Goal: Information Seeking & Learning: Learn about a topic

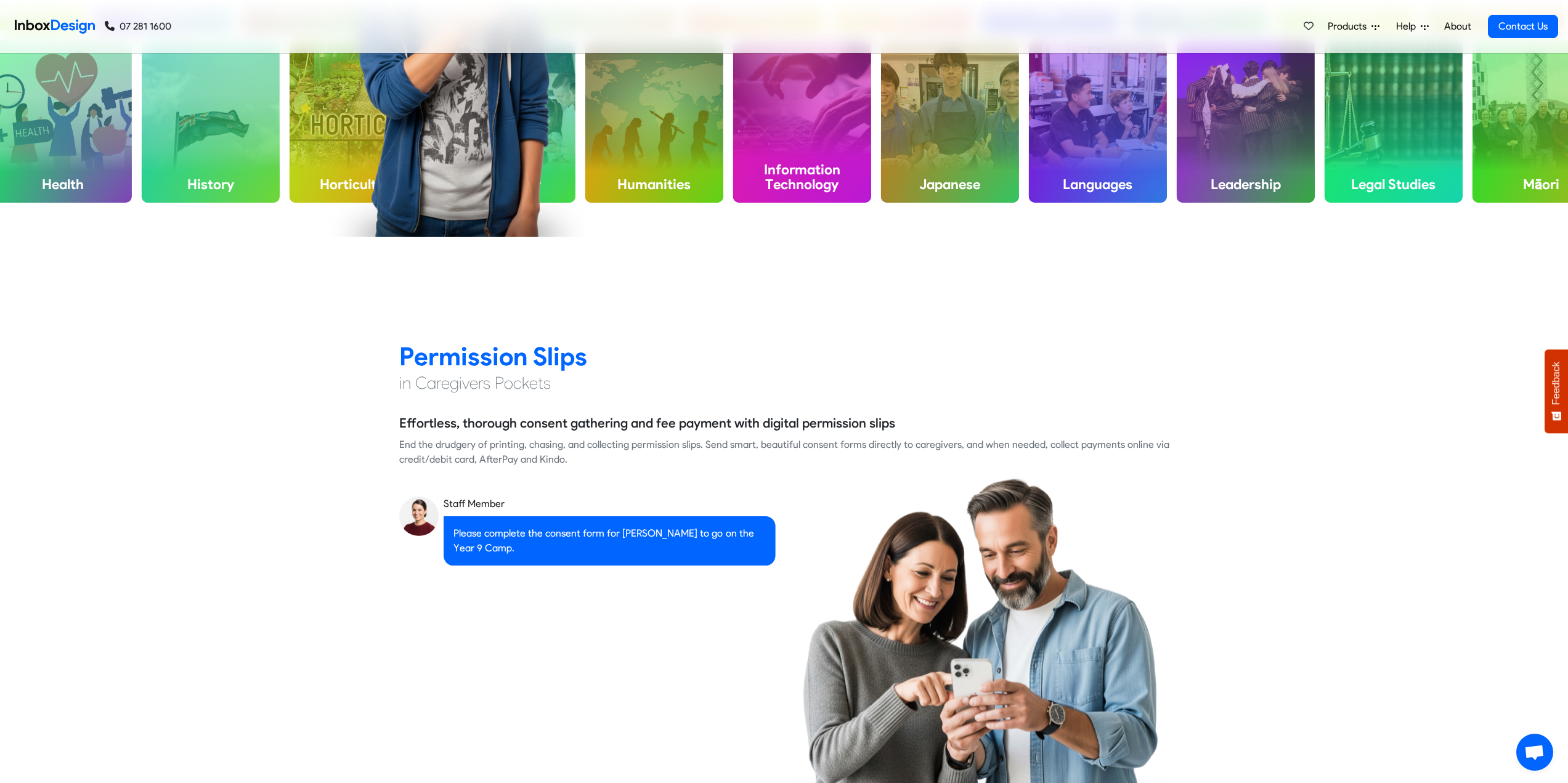
scroll to position [1233, 0]
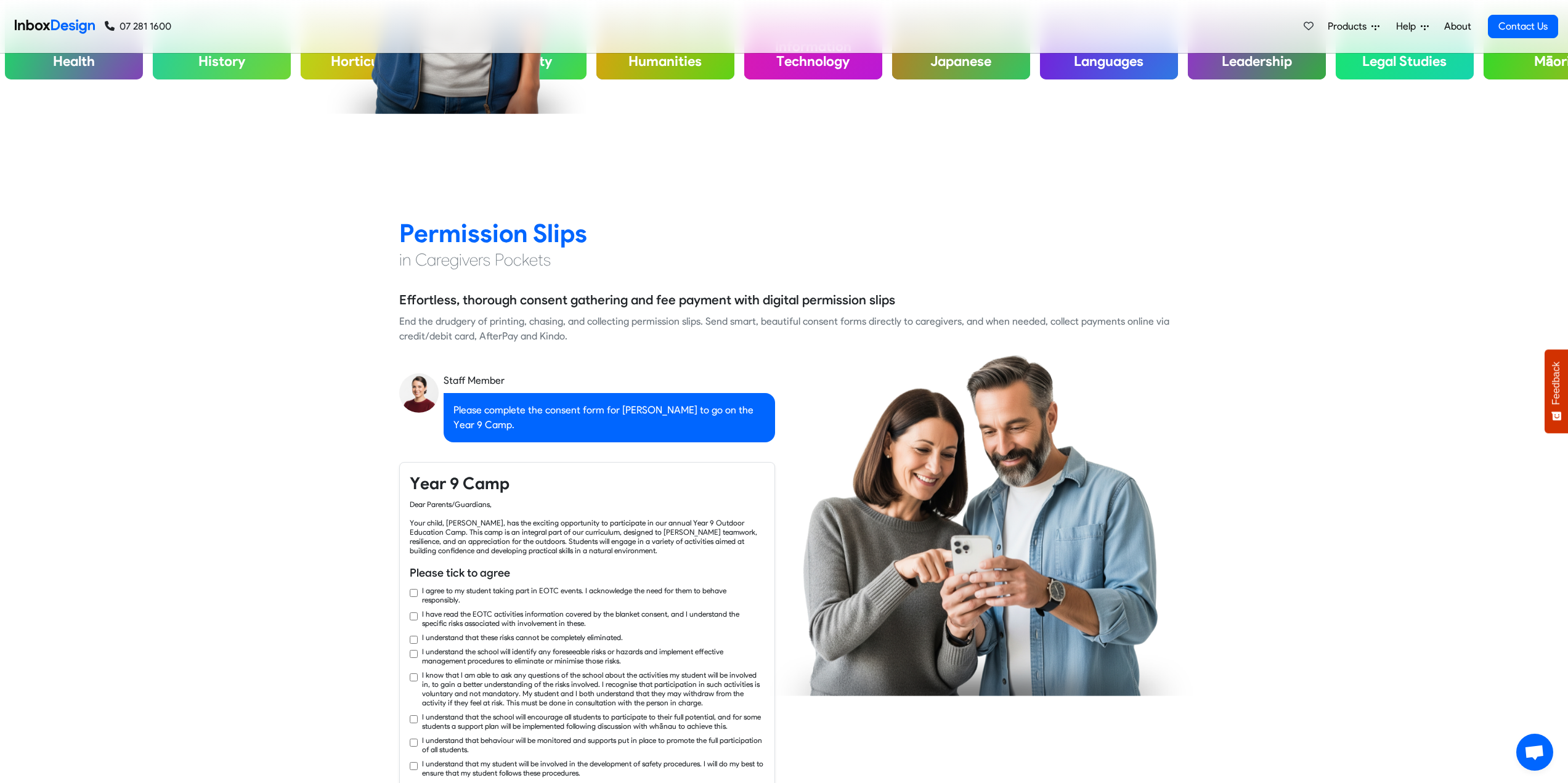
checkbox input "true"
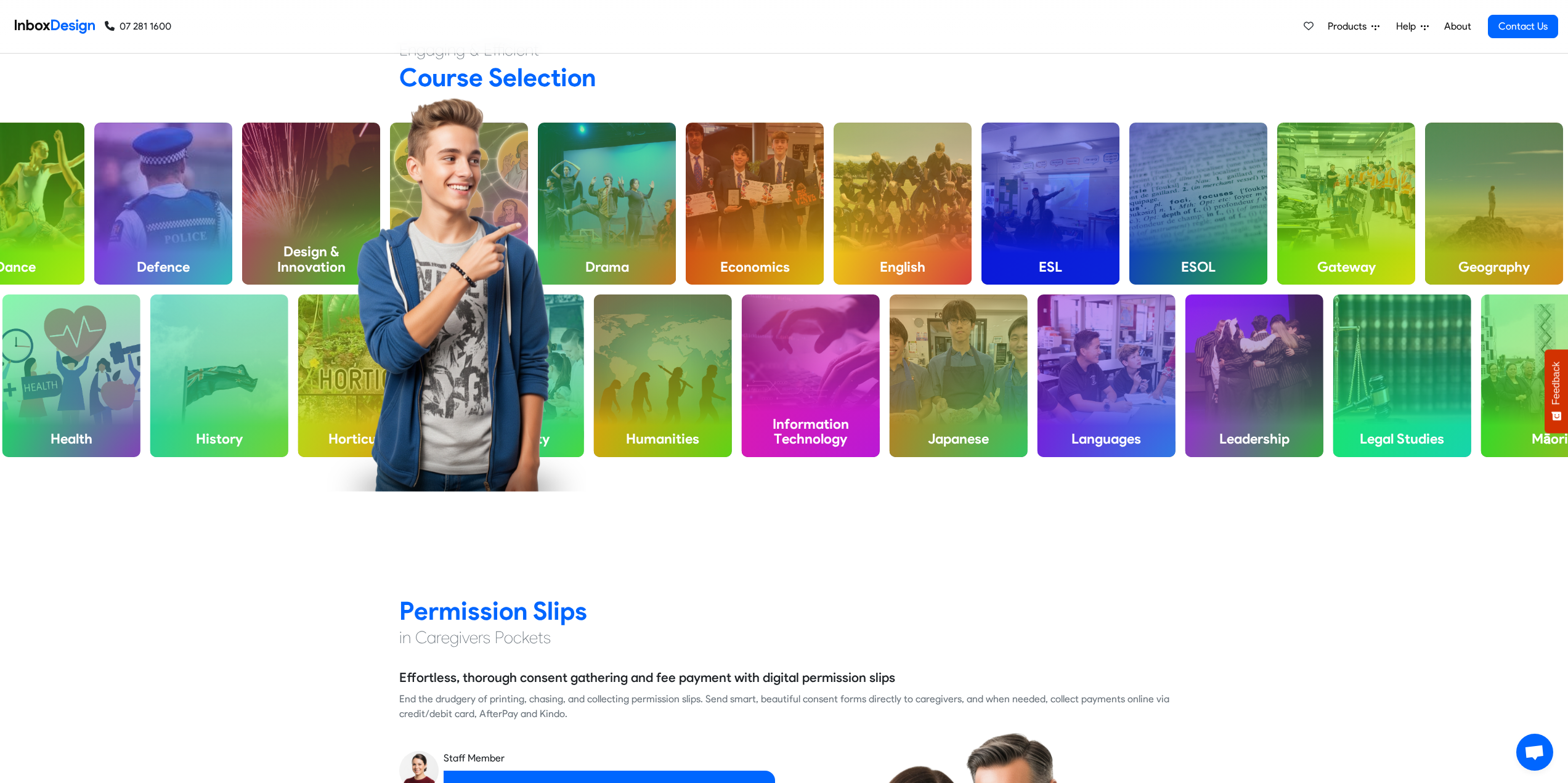
checkbox input "false"
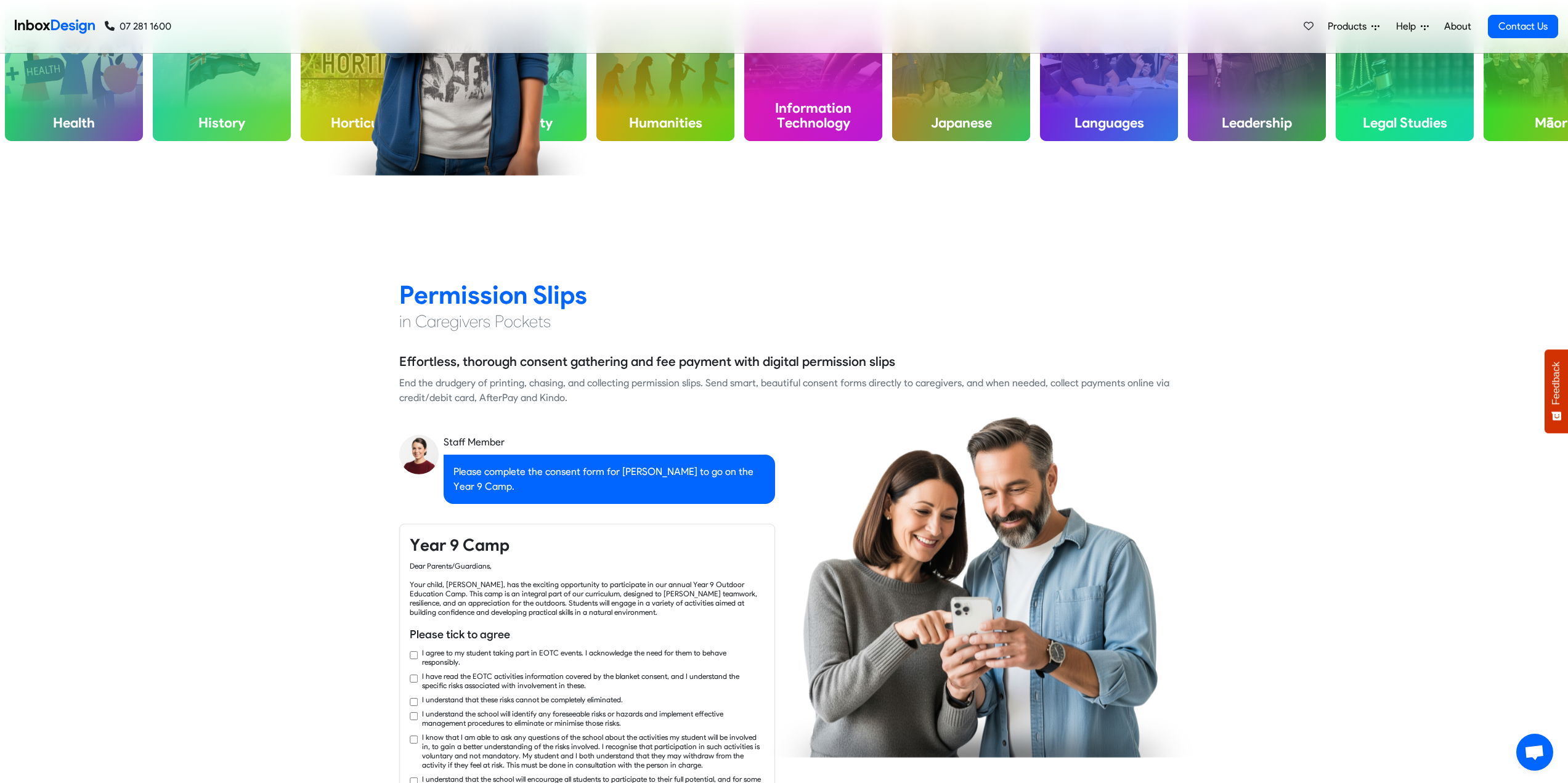
scroll to position [1479, 0]
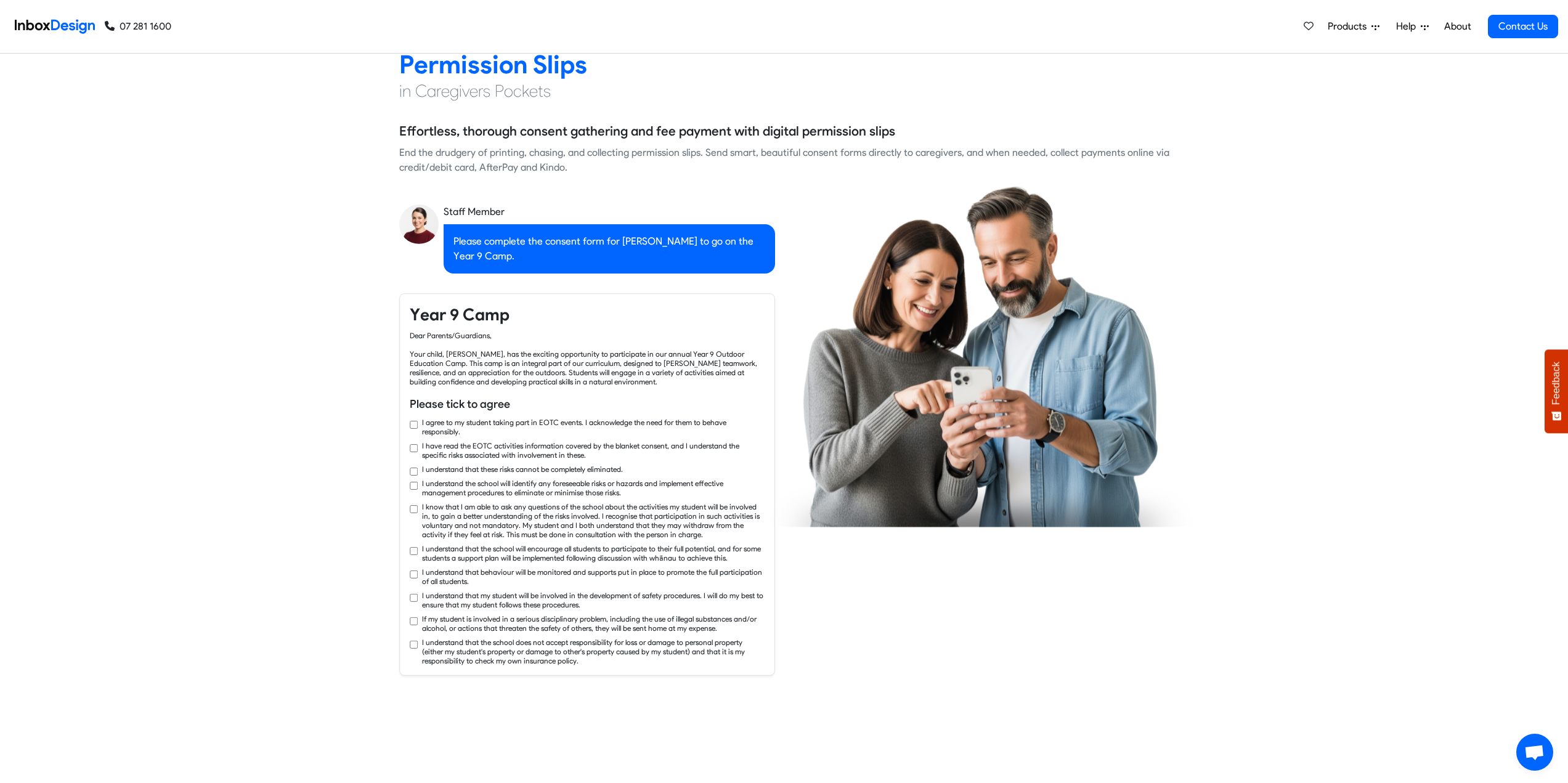
checkbox input "true"
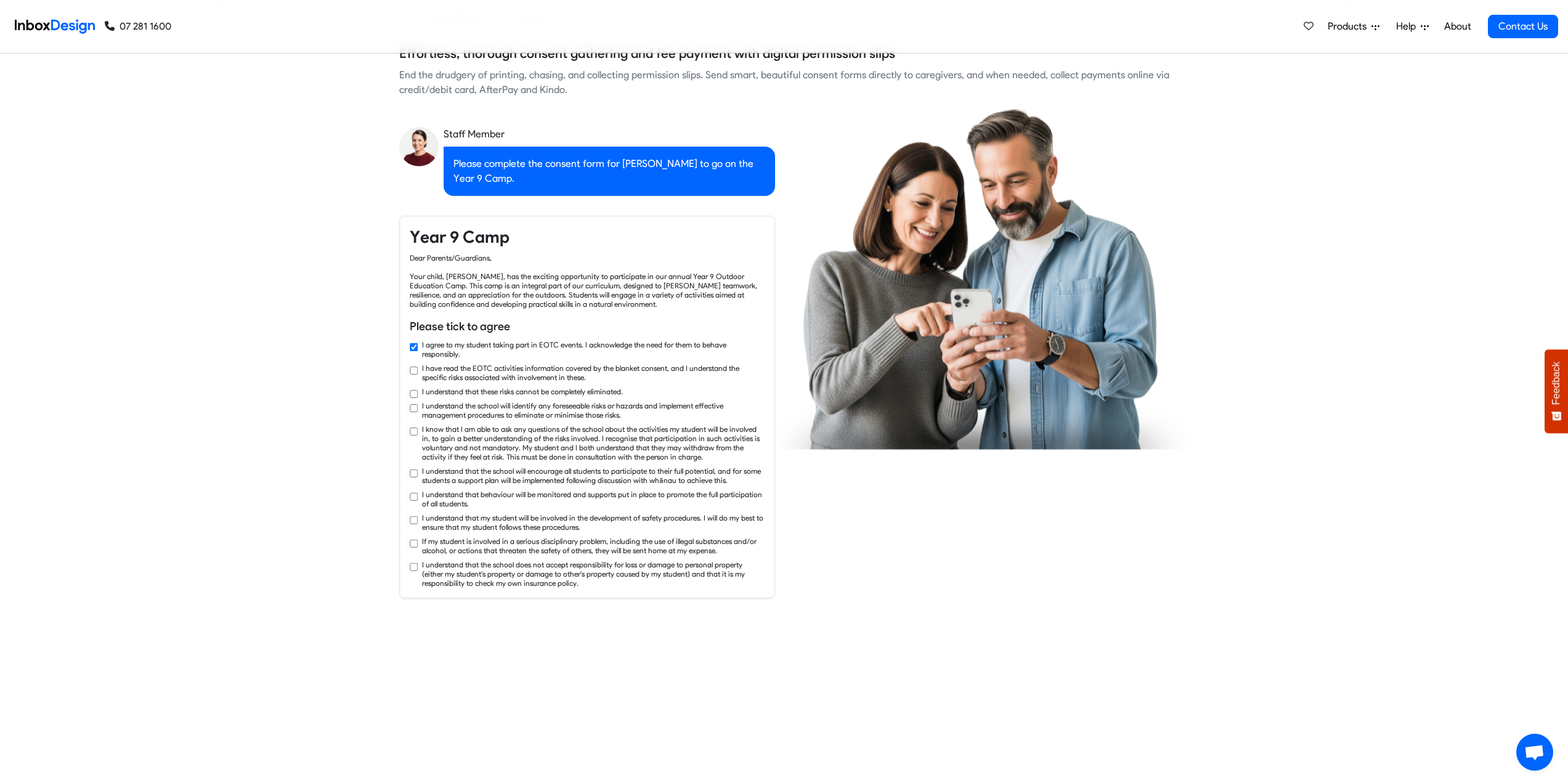
checkbox input "true"
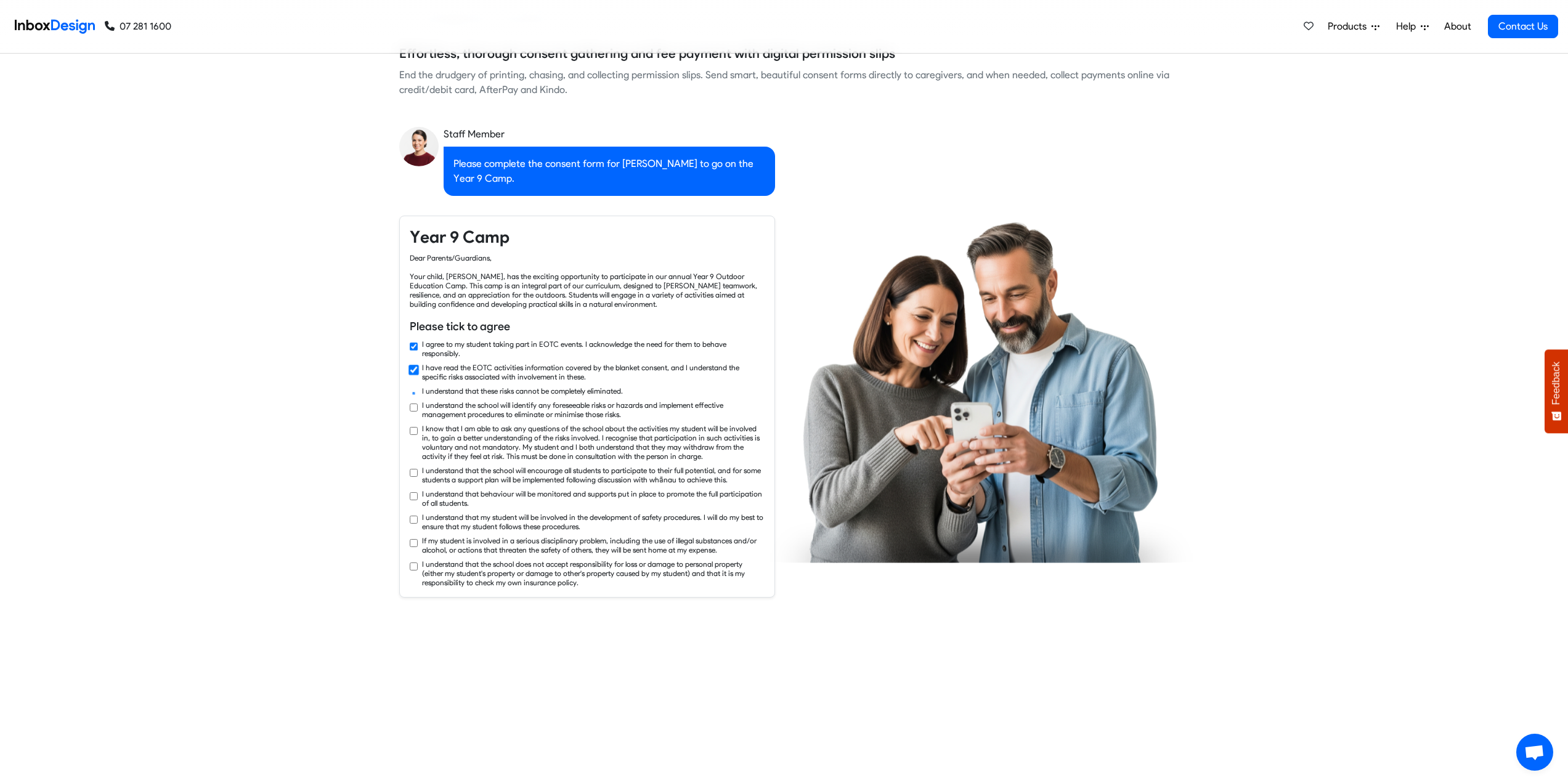
checkbox input "true"
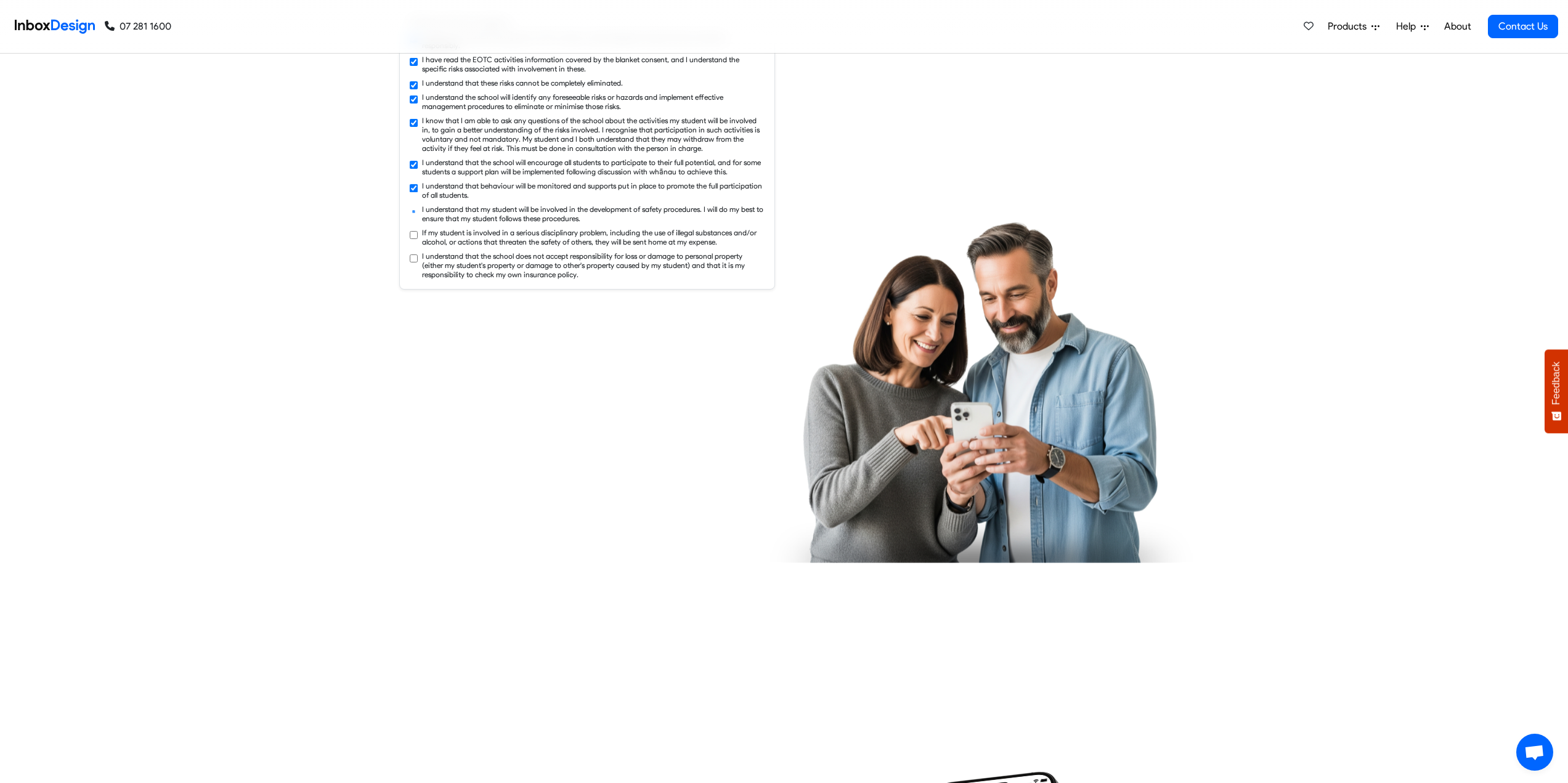
checkbox input "true"
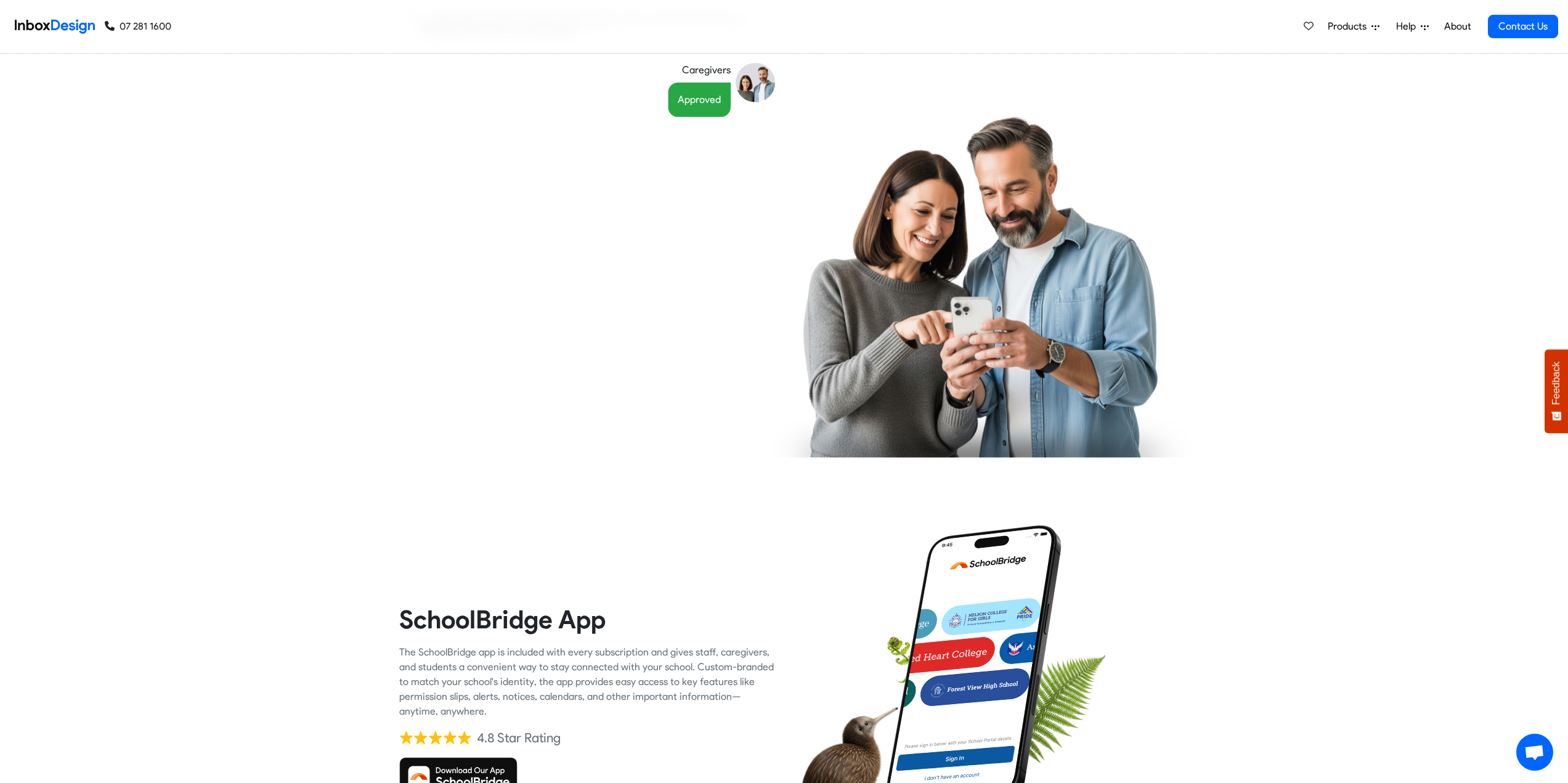
scroll to position [2219, 0]
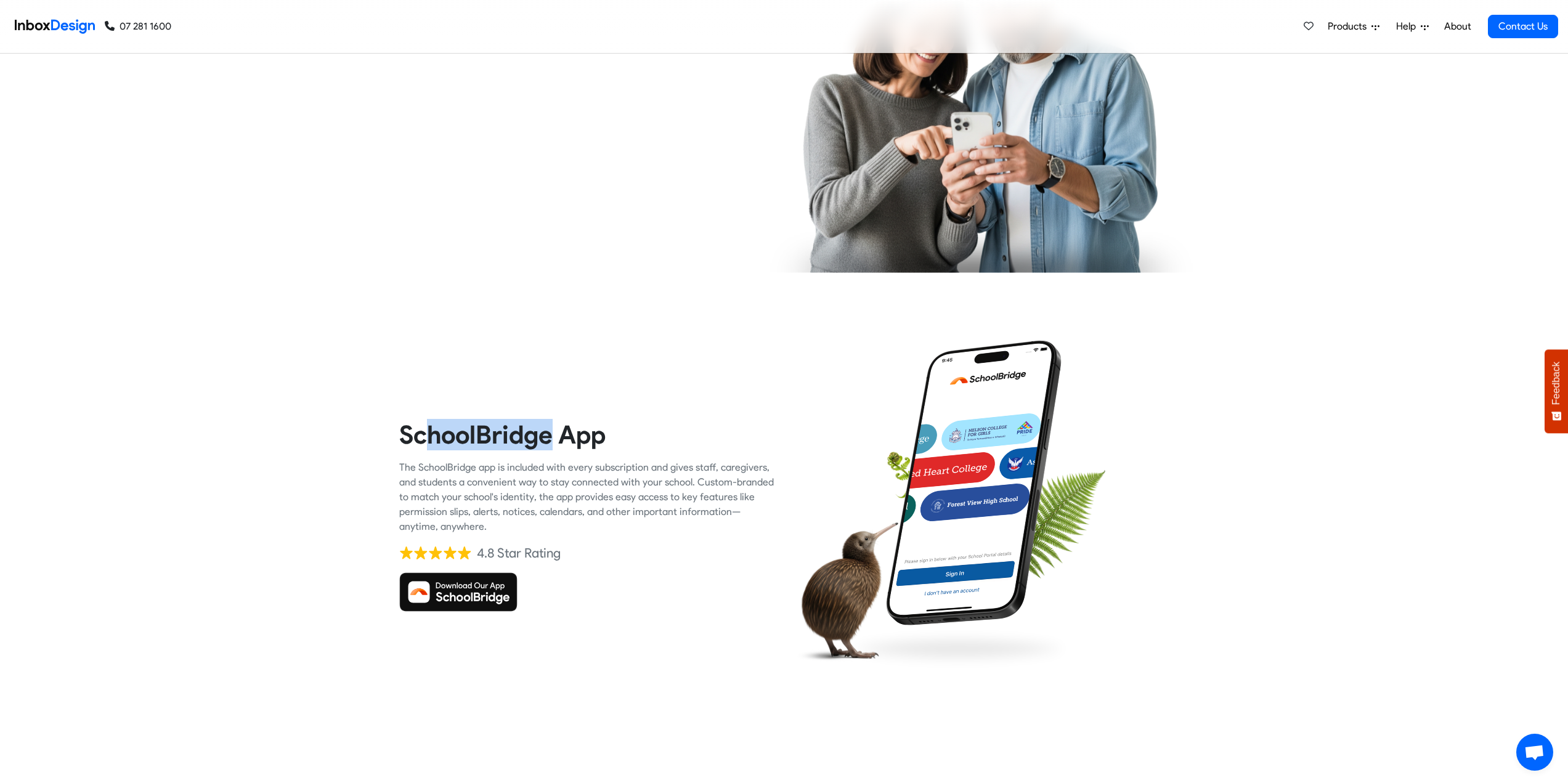
drag, startPoint x: 427, startPoint y: 436, endPoint x: 549, endPoint y: 431, distance: 122.1
click at [549, 431] on heading "SchoolBridge App" at bounding box center [587, 434] width 376 height 31
click at [551, 429] on heading "SchoolBridge App" at bounding box center [587, 434] width 376 height 31
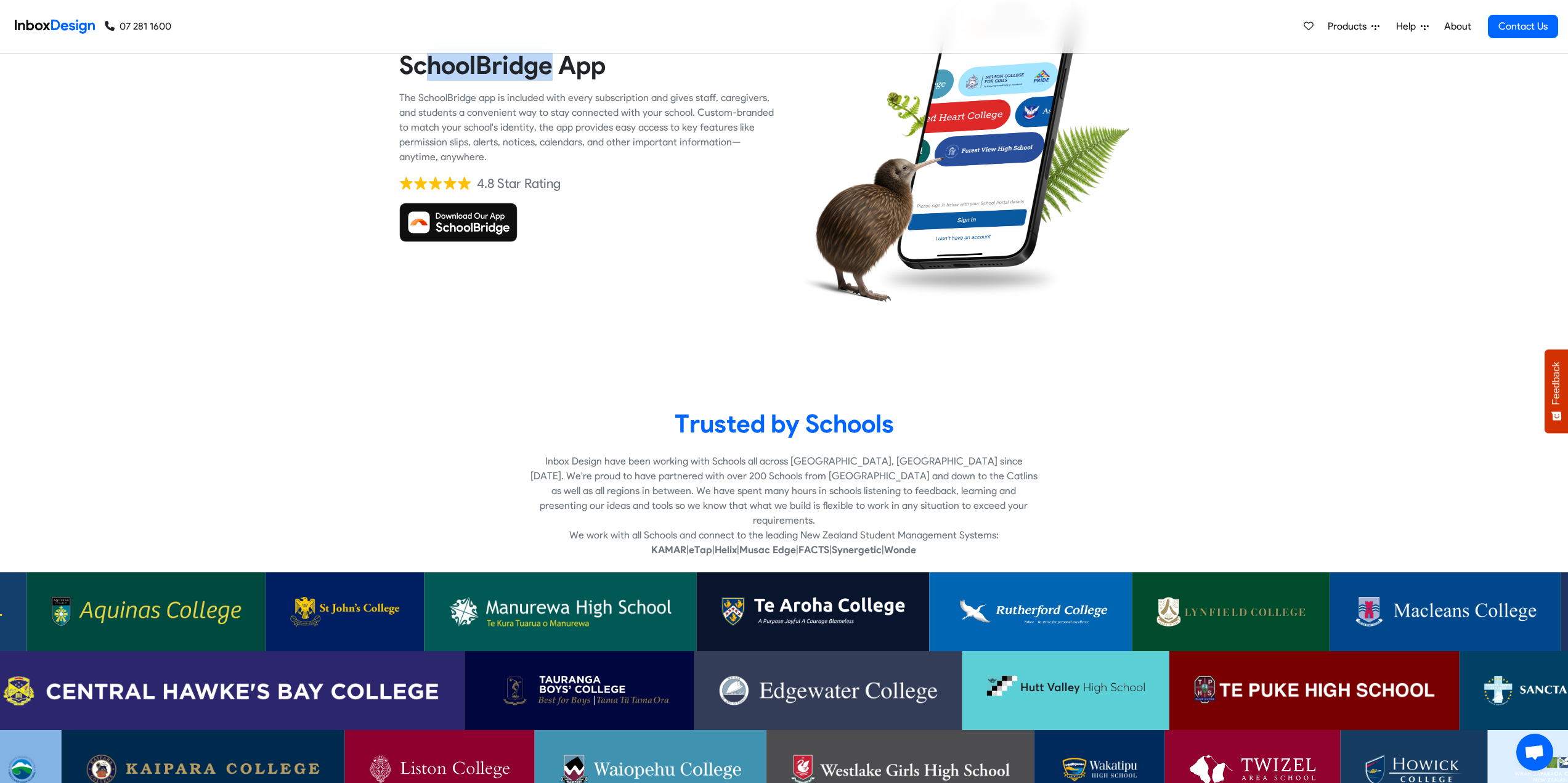
scroll to position [2773, 0]
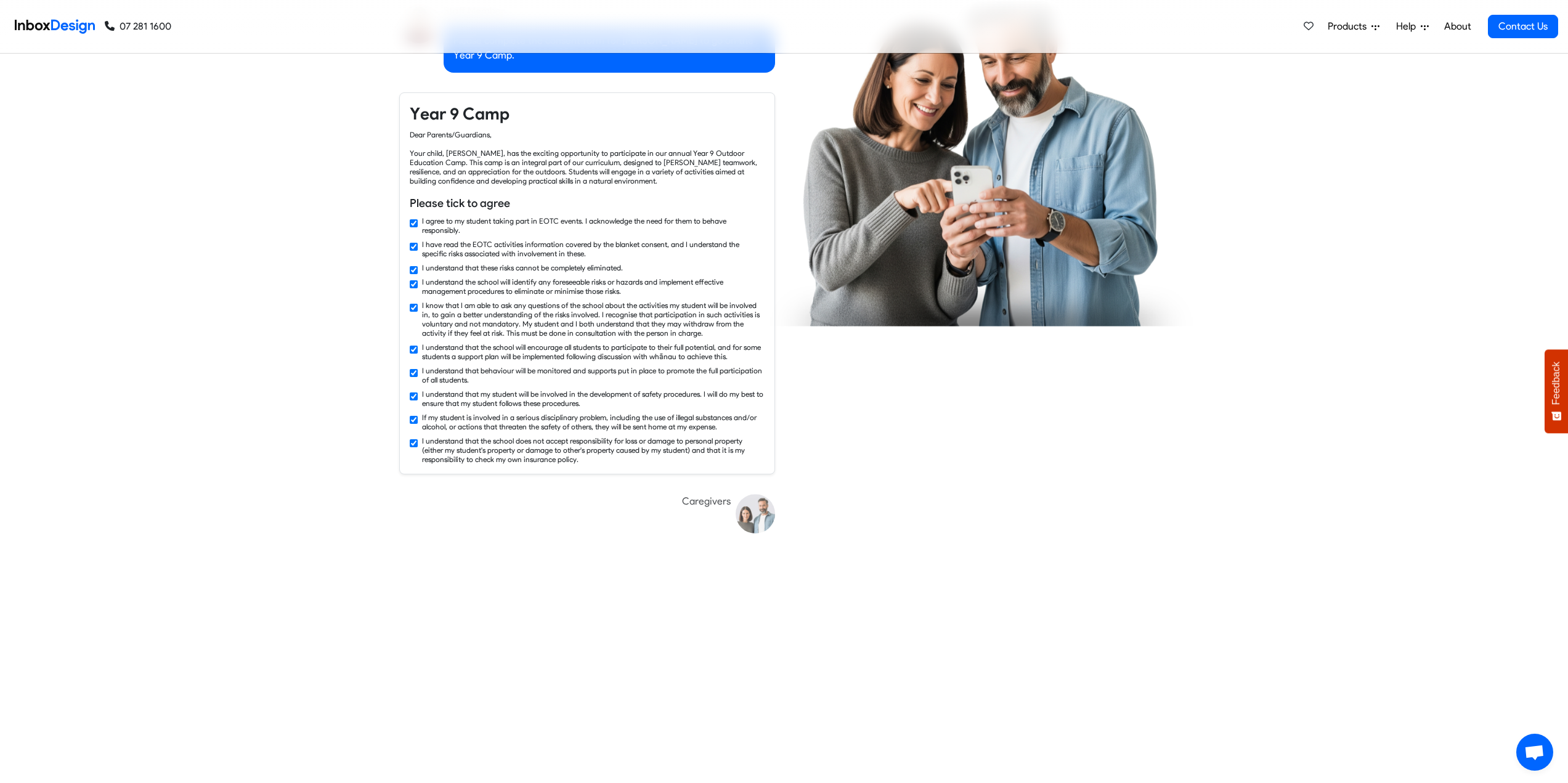
checkbox input "false"
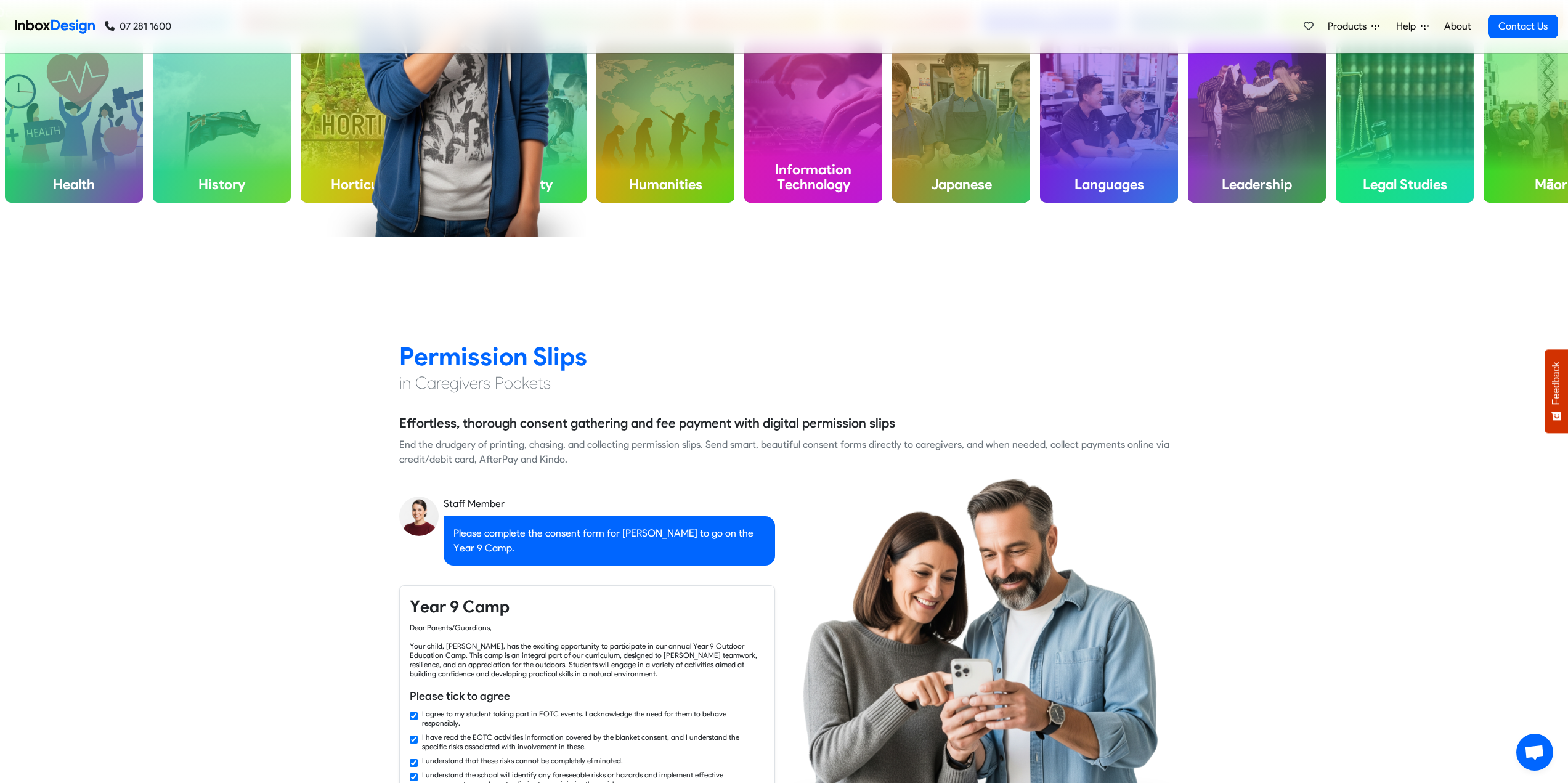
checkbox input "false"
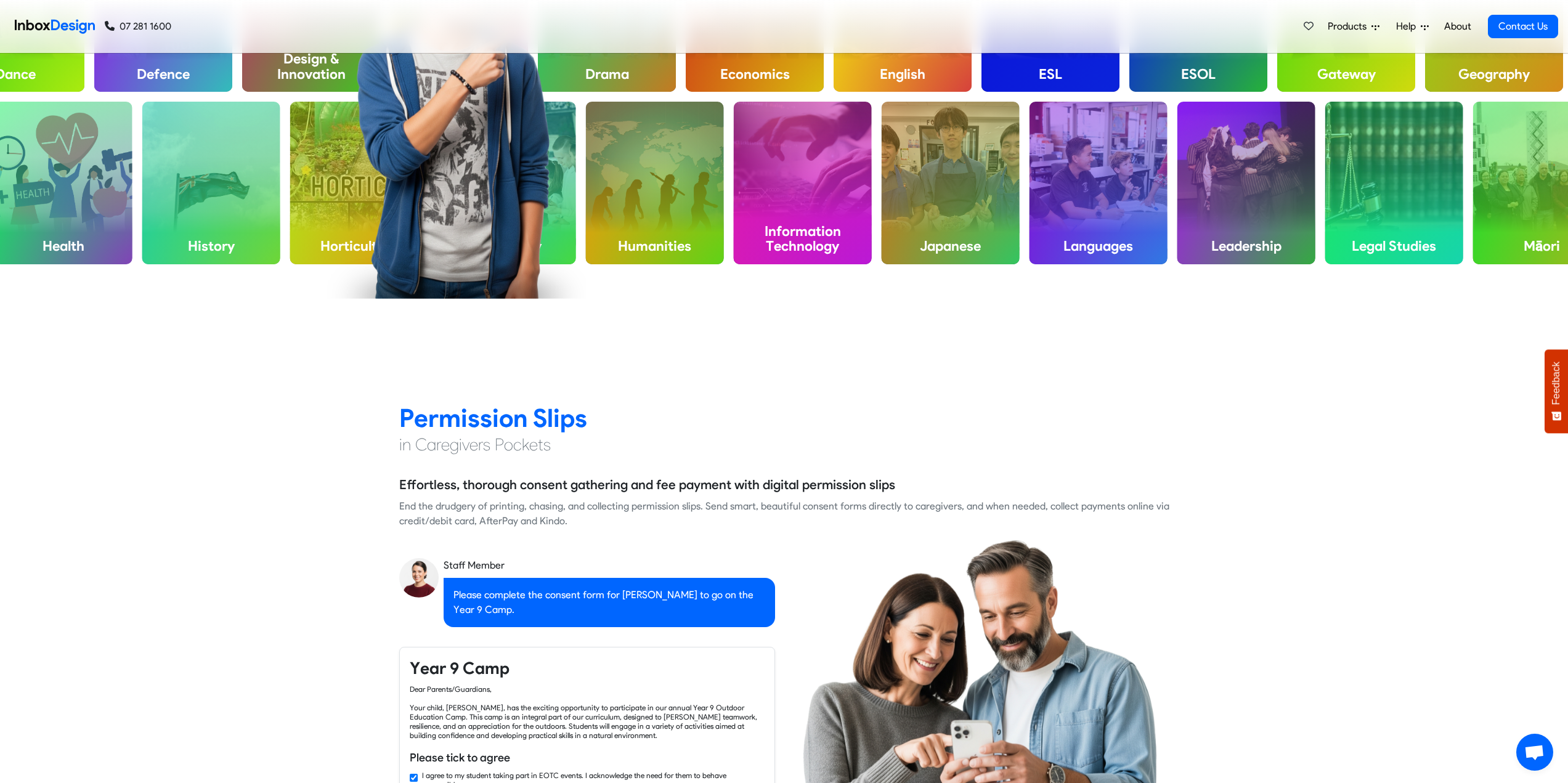
checkbox input "false"
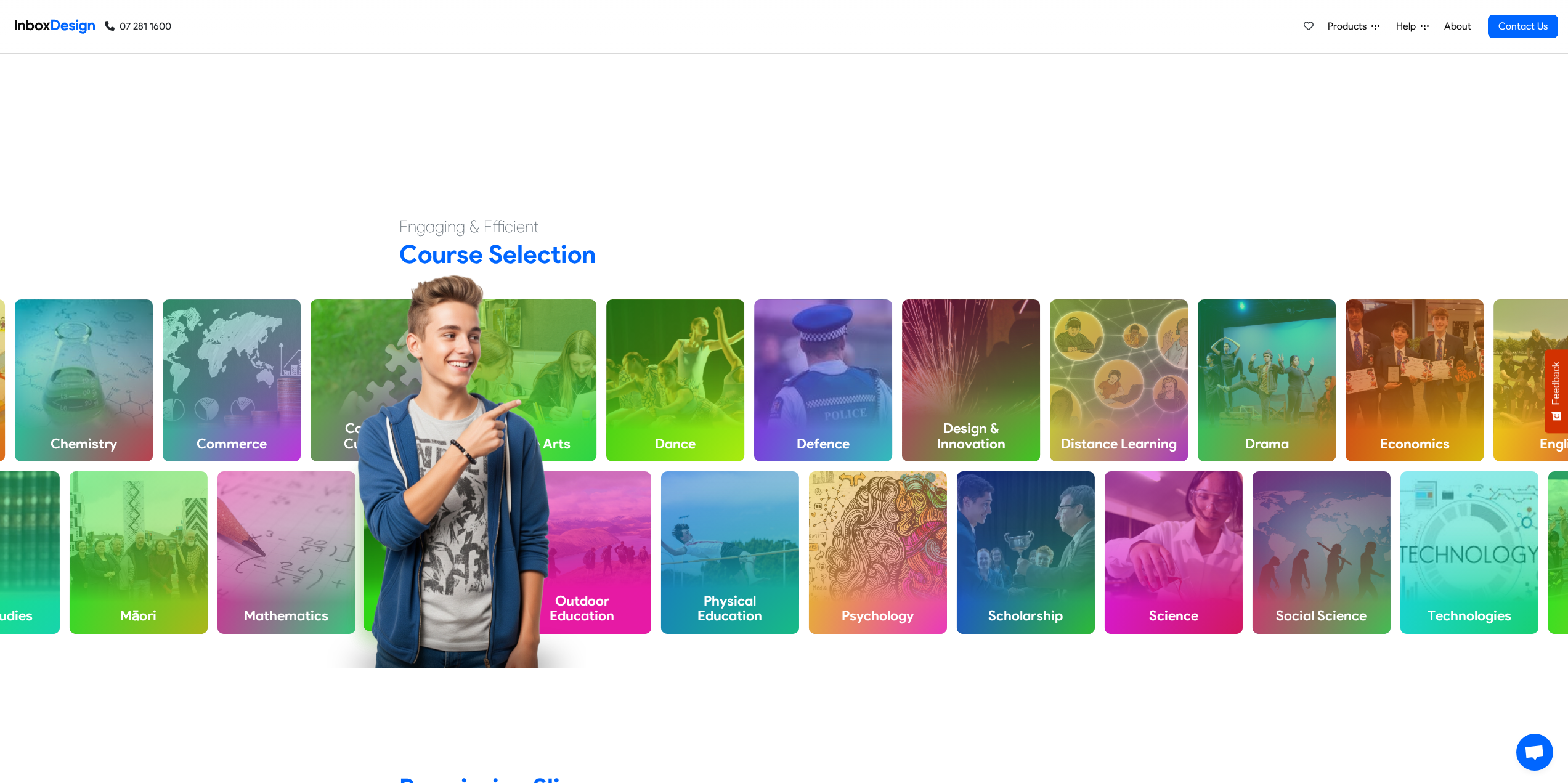
checkbox input "false"
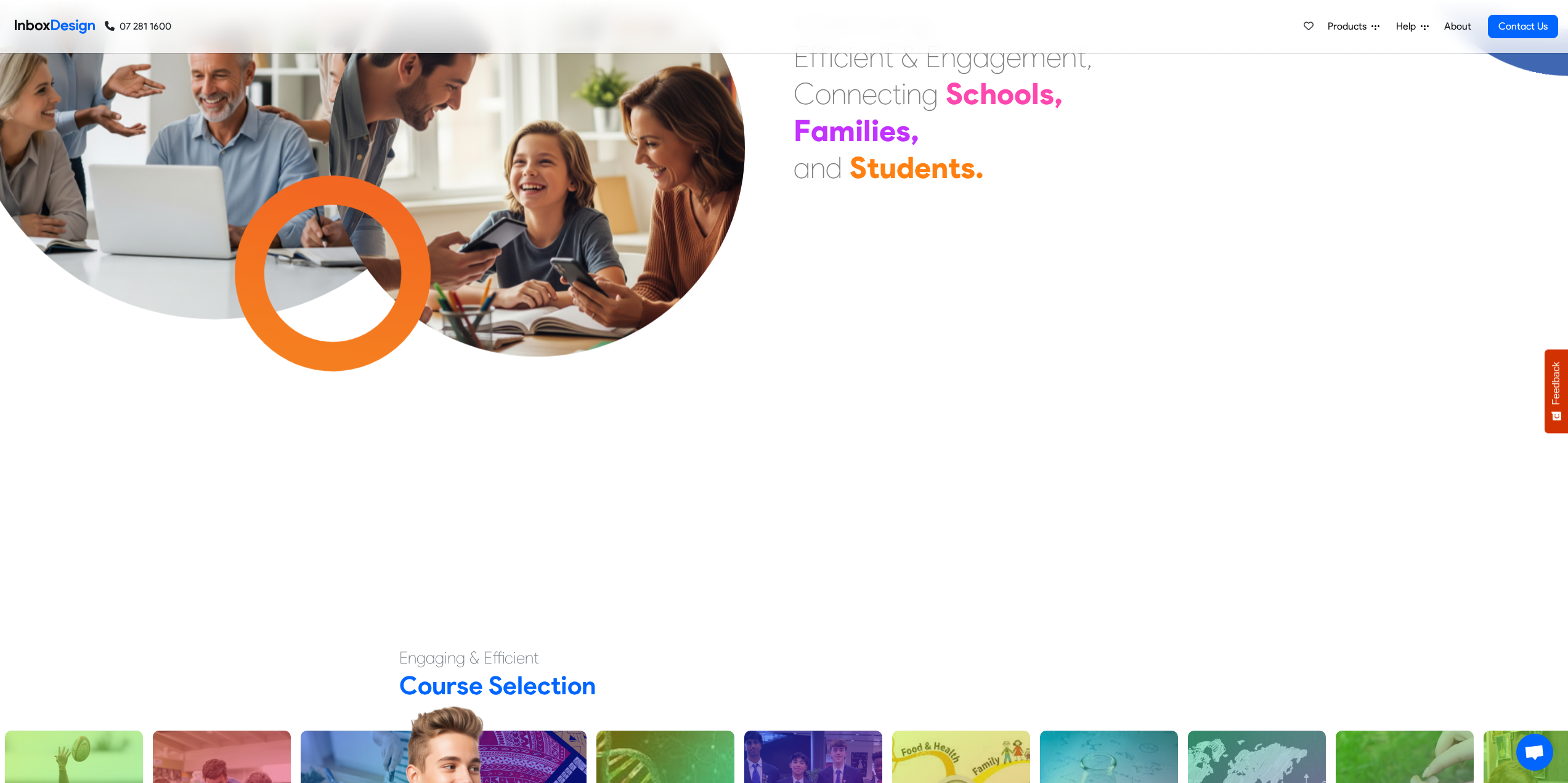
scroll to position [0, 0]
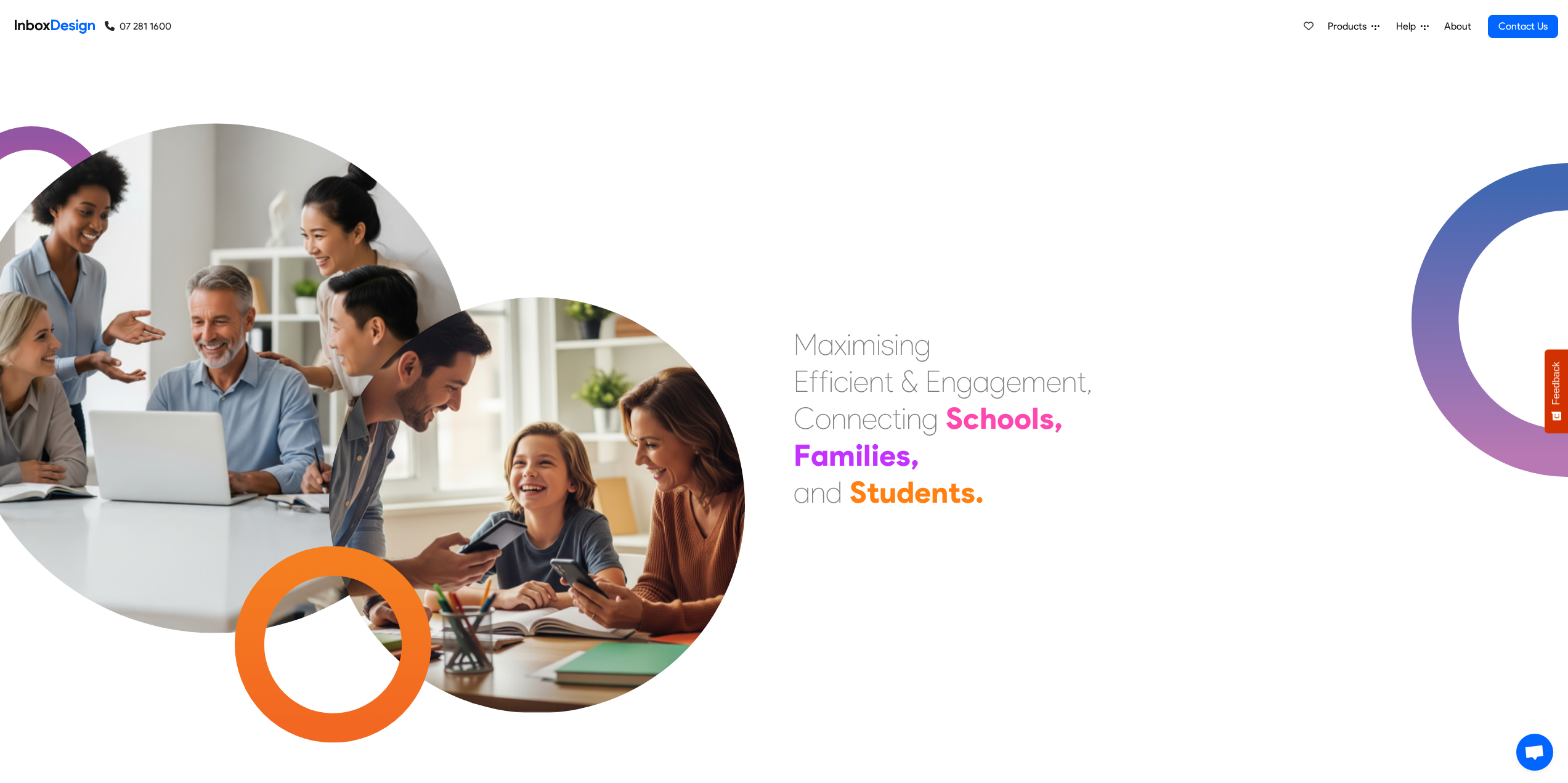
click at [1349, 24] on span "Products" at bounding box center [1349, 26] width 44 height 15
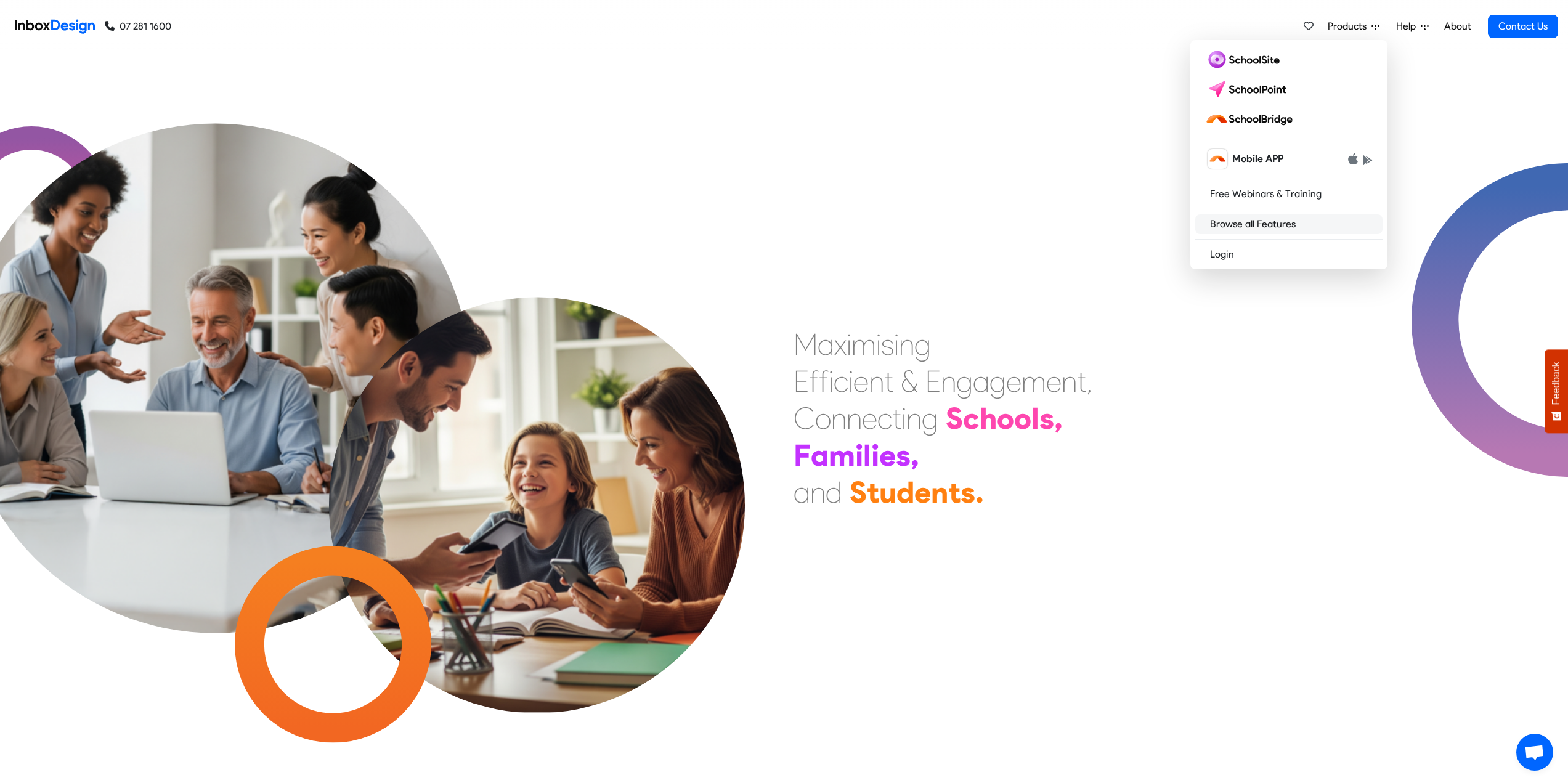
click at [1276, 222] on link "Browse all Features" at bounding box center [1288, 225] width 188 height 20
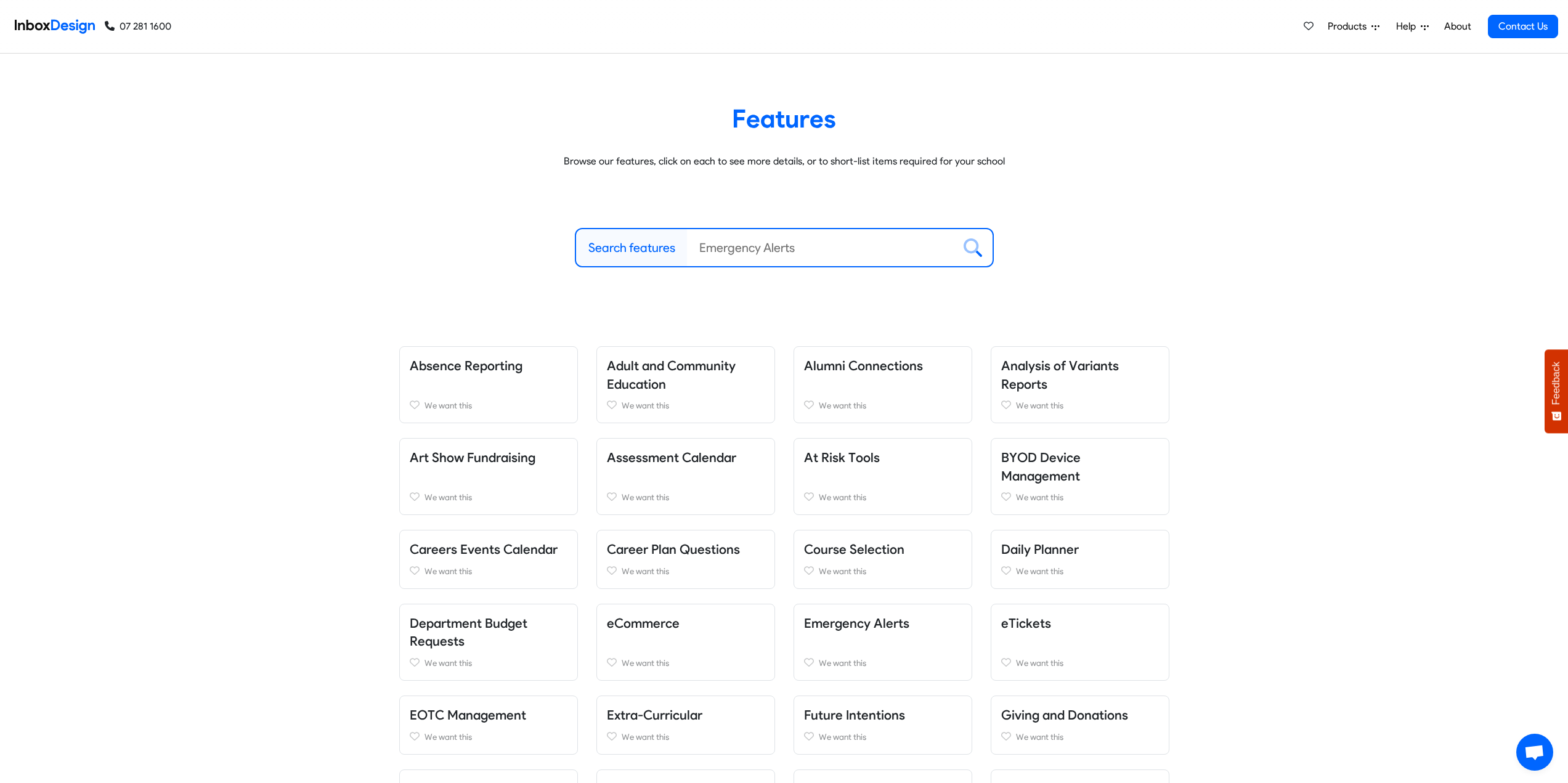
click at [1354, 26] on span "Products" at bounding box center [1349, 26] width 44 height 15
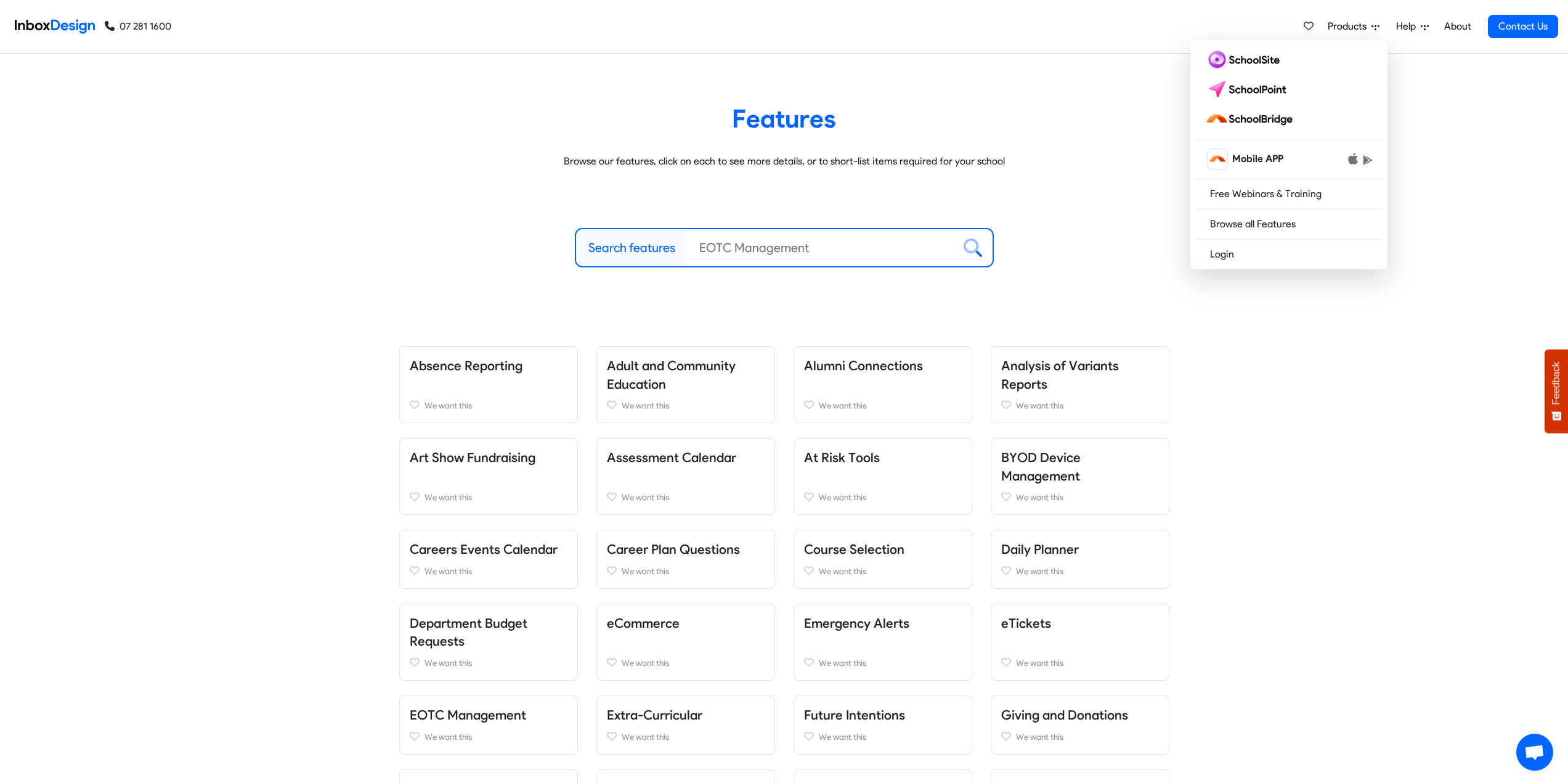
click at [1418, 185] on div "Search features Clear Browse all Features" at bounding box center [784, 248] width 1568 height 138
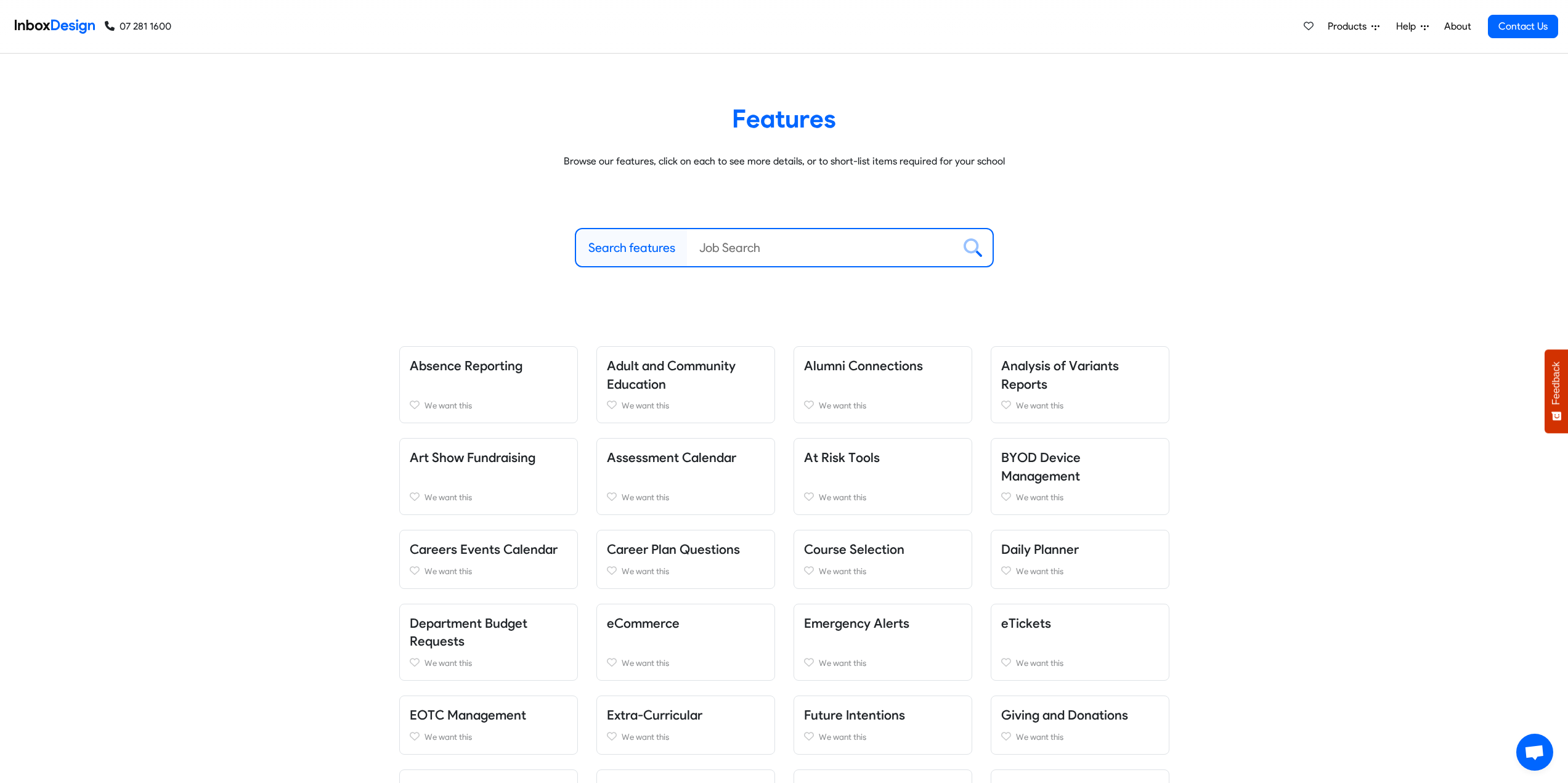
click at [1375, 134] on div "Features Browse our features, click on each to see more details, or to short-li…" at bounding box center [784, 141] width 1568 height 76
click at [1475, 26] on link "About" at bounding box center [1457, 26] width 34 height 24
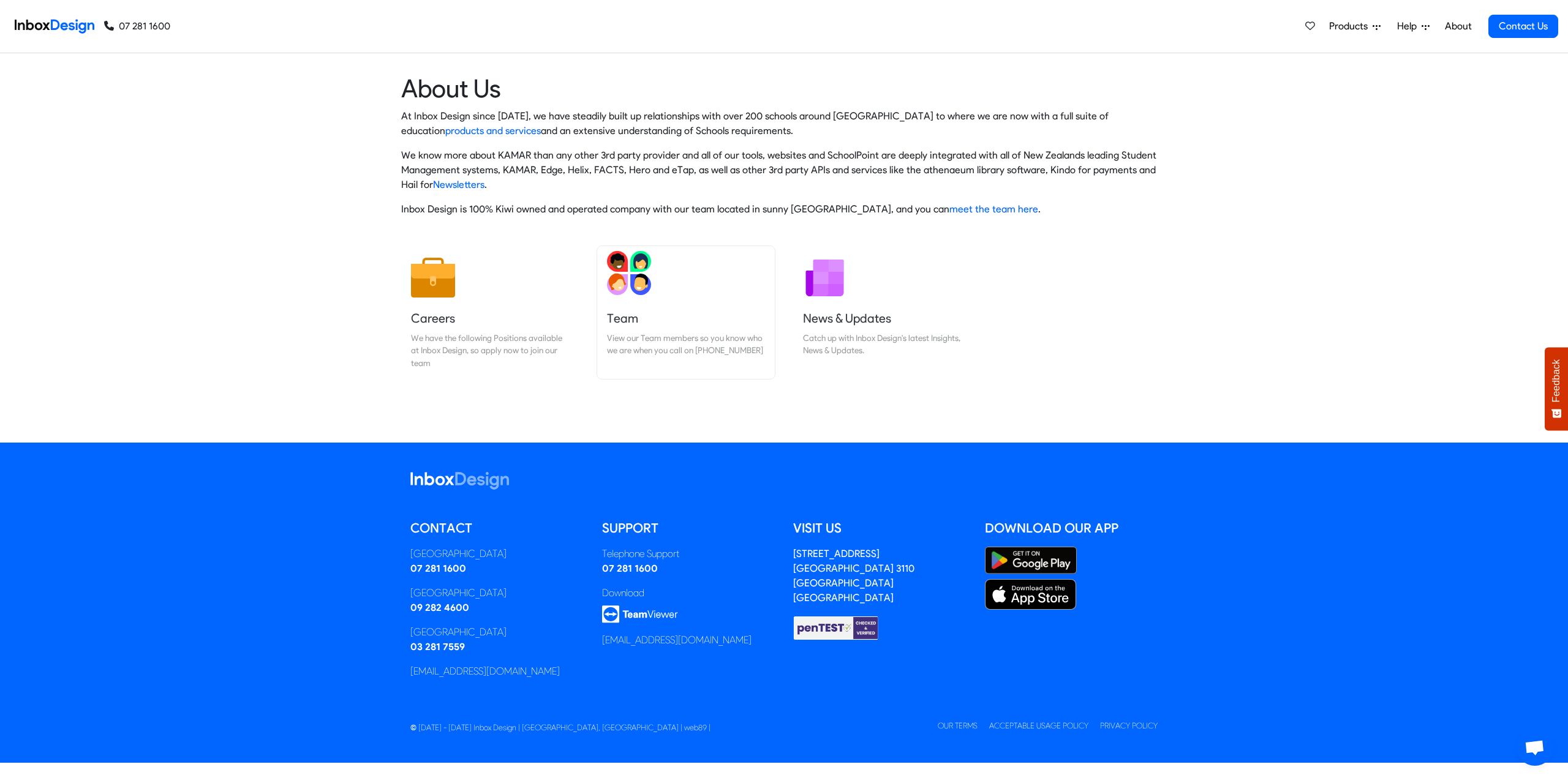
click at [619, 299] on link "Team View our Team members so you know who we are when you call on [PHONE_NUMBE…" at bounding box center [686, 312] width 177 height 133
click at [455, 282] on img at bounding box center [433, 273] width 44 height 44
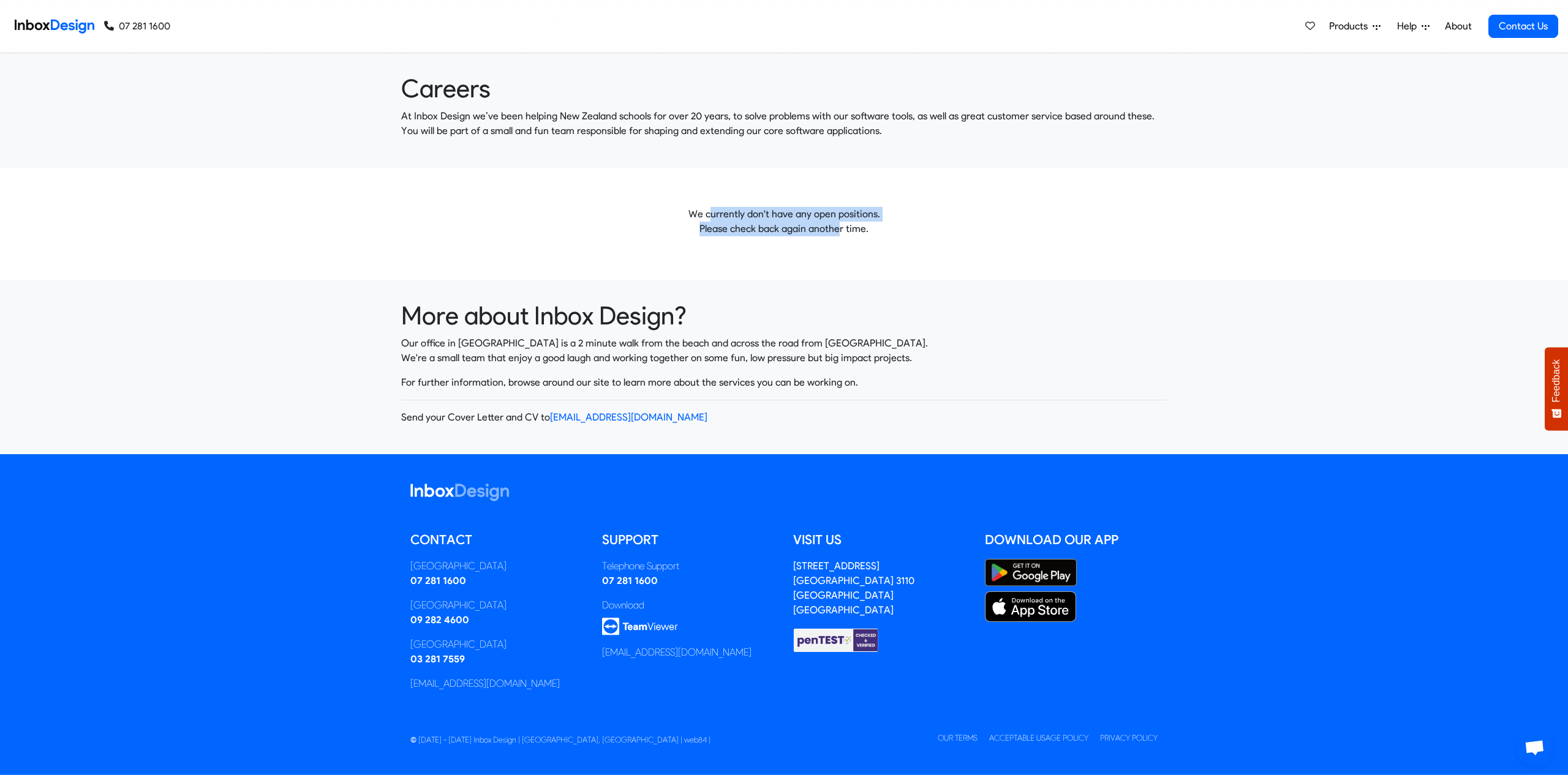
drag, startPoint x: 711, startPoint y: 212, endPoint x: 841, endPoint y: 233, distance: 131.7
click at [841, 233] on p "We currently don't have any open positions. Please check back again another tim…" at bounding box center [784, 222] width 766 height 29
click at [842, 232] on p "We currently don't have any open positions. Please check back again another tim…" at bounding box center [784, 222] width 766 height 29
